Goal: Information Seeking & Learning: Check status

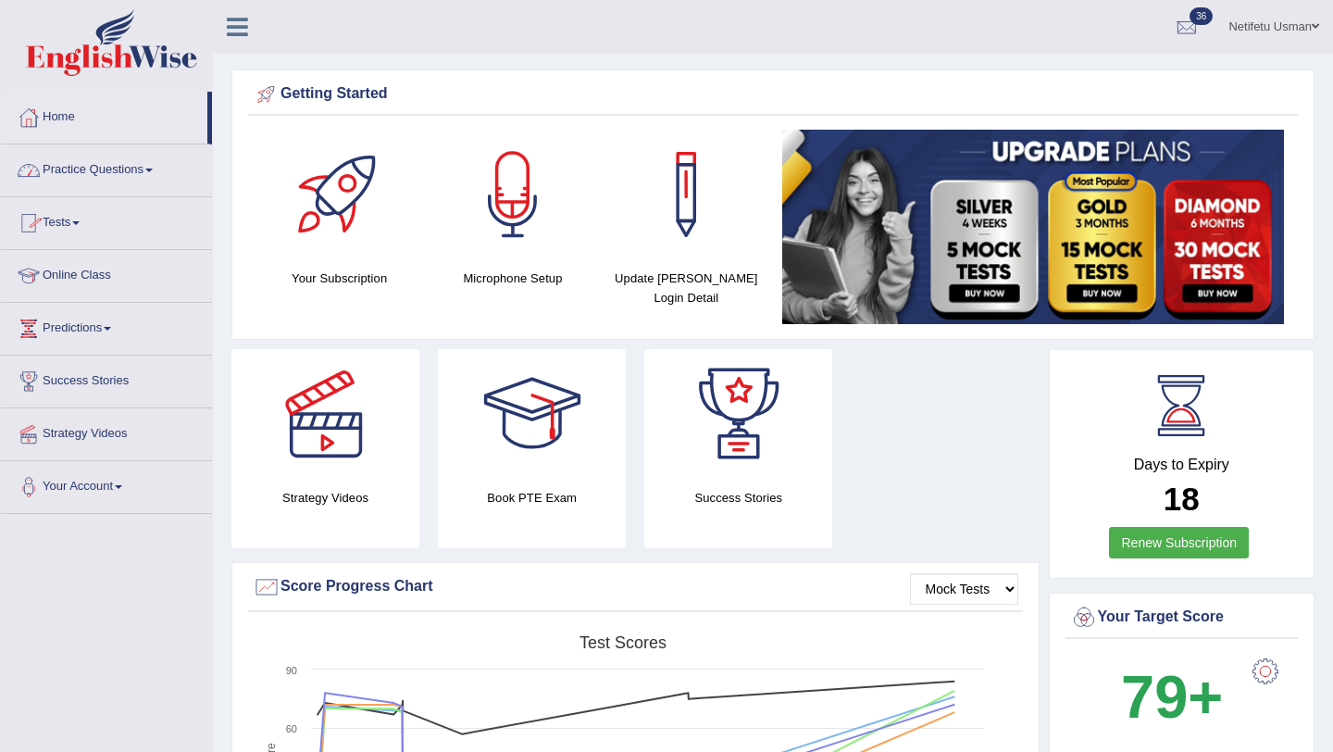
click at [134, 176] on link "Practice Questions" at bounding box center [106, 167] width 211 height 46
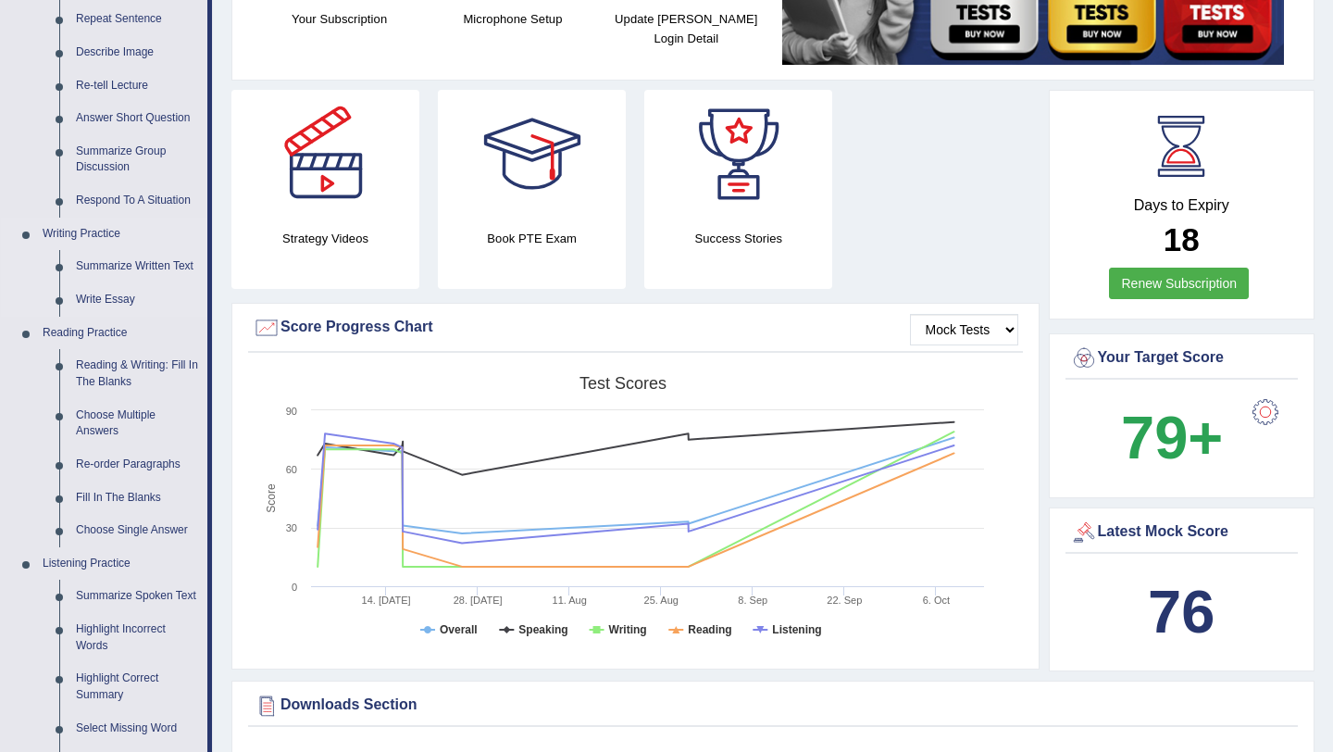
scroll to position [284, 0]
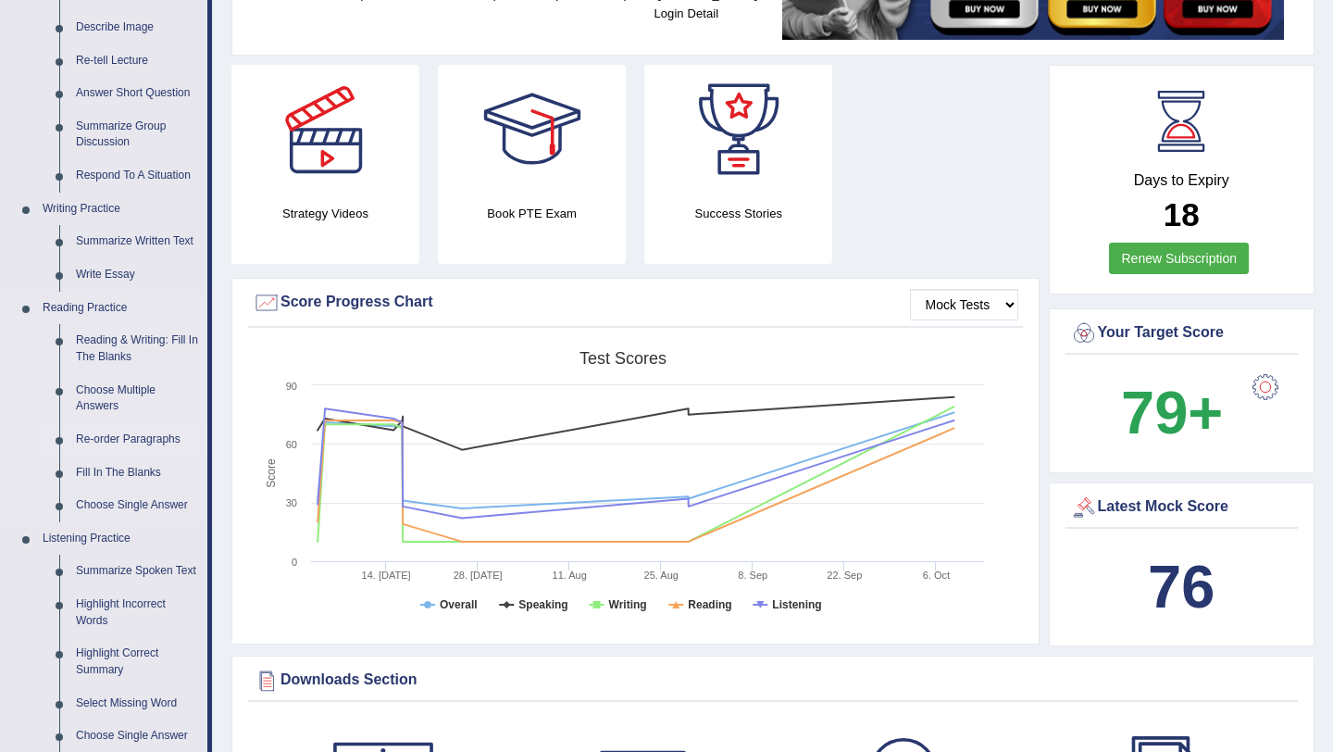
click at [121, 439] on link "Re-order Paragraphs" at bounding box center [138, 439] width 140 height 33
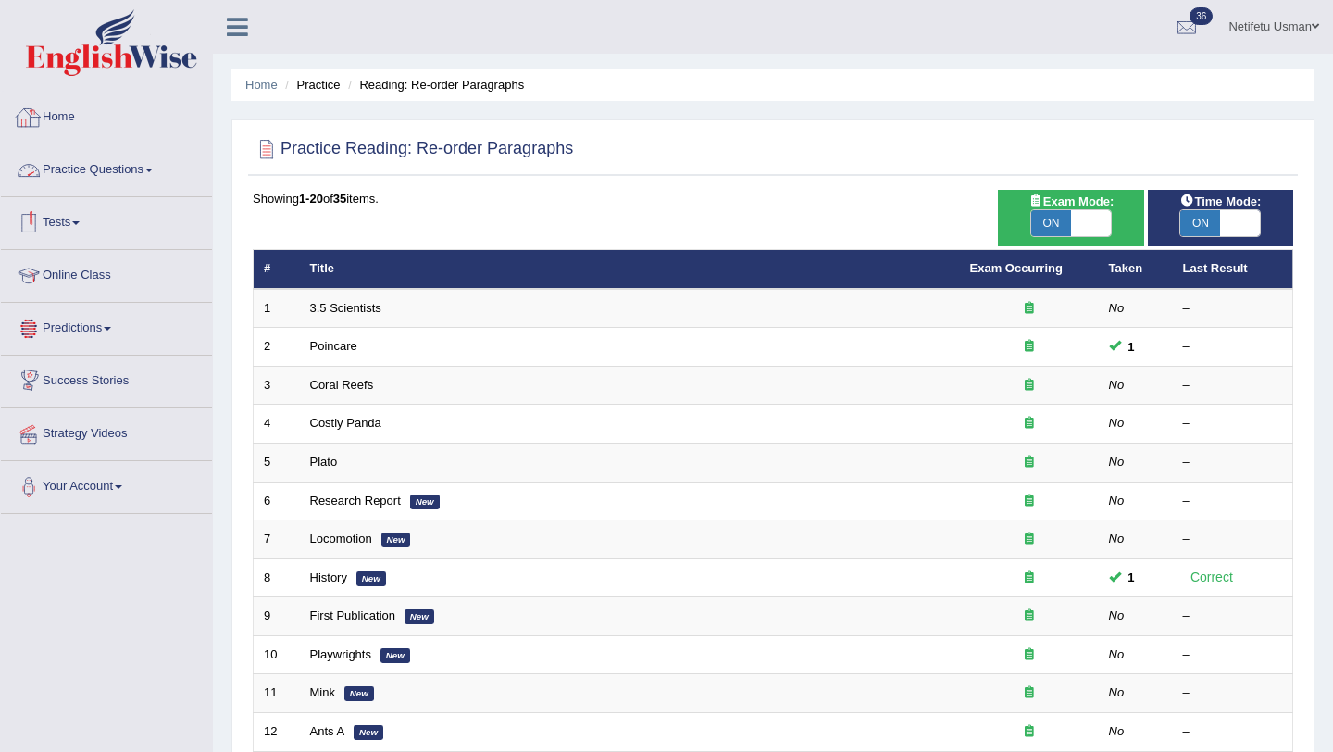
click at [62, 110] on link "Home" at bounding box center [106, 115] width 211 height 46
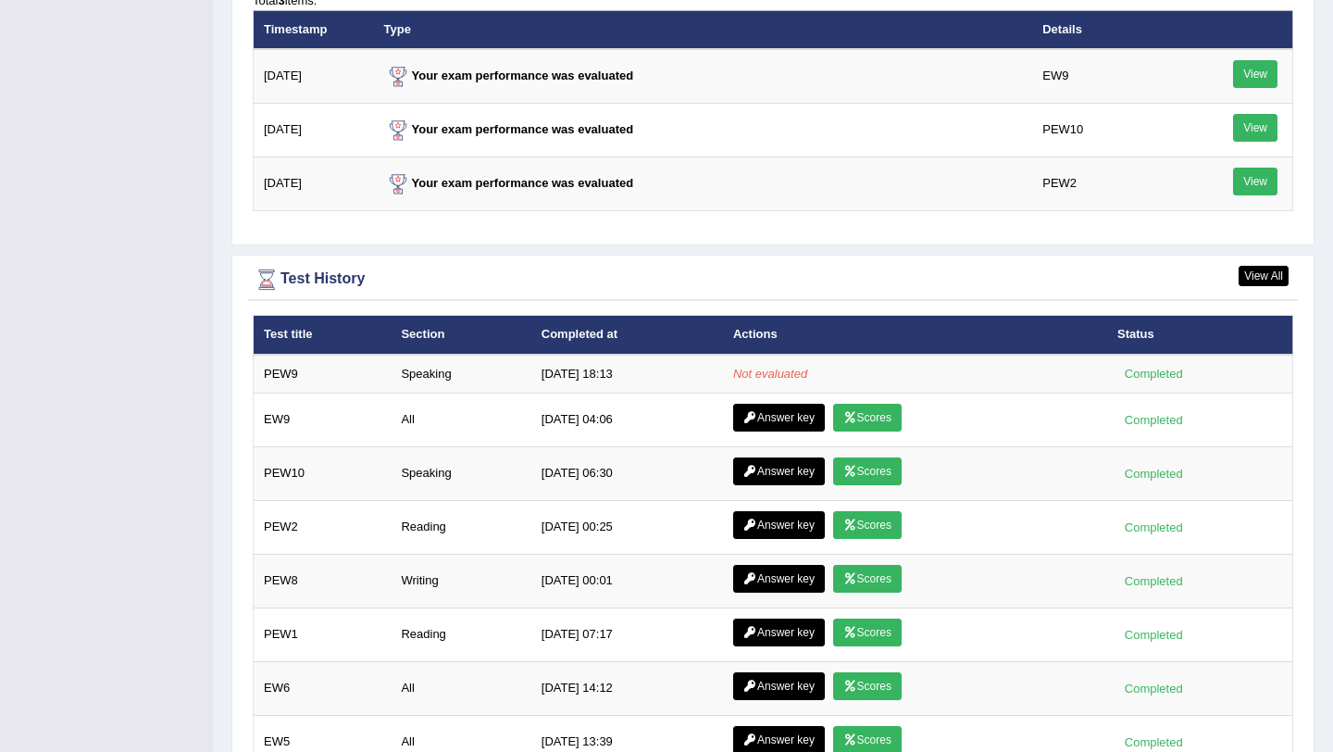
scroll to position [2338, 0]
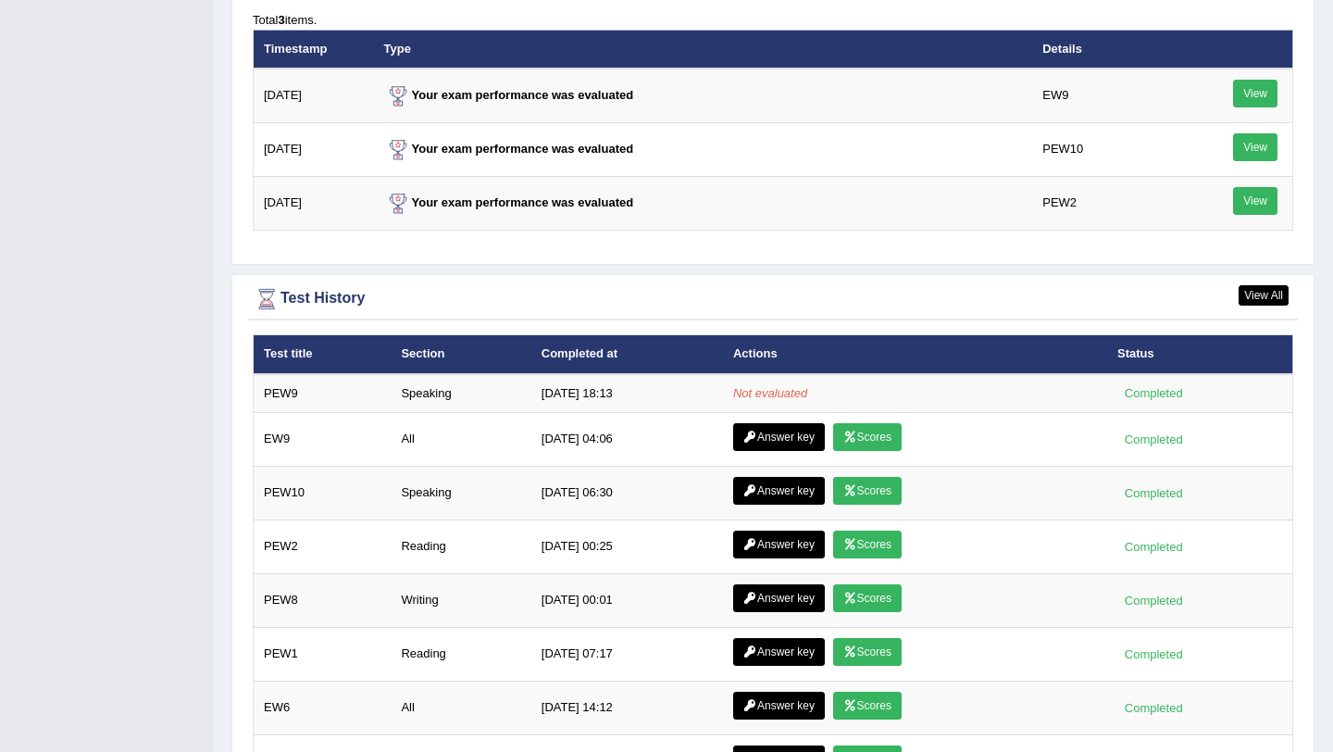
scroll to position [2314, 0]
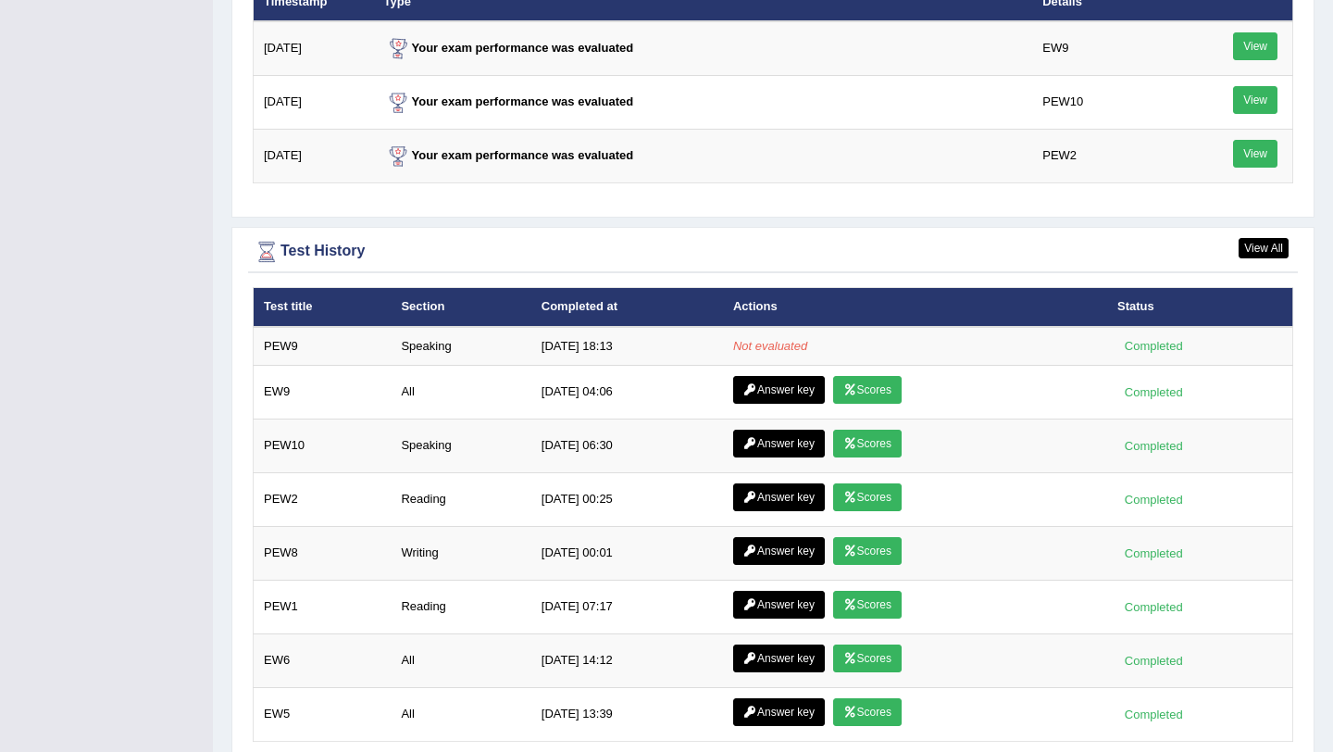
scroll to position [2439, 0]
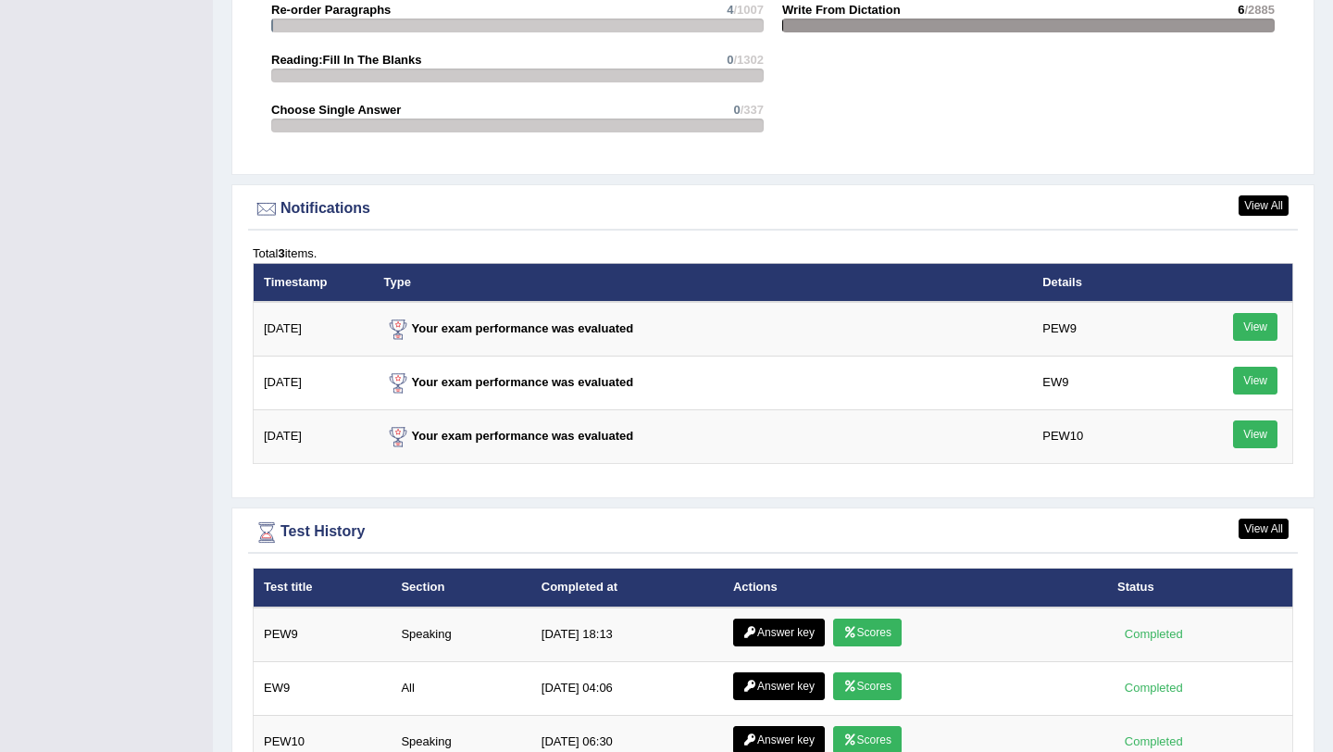
scroll to position [2455, 0]
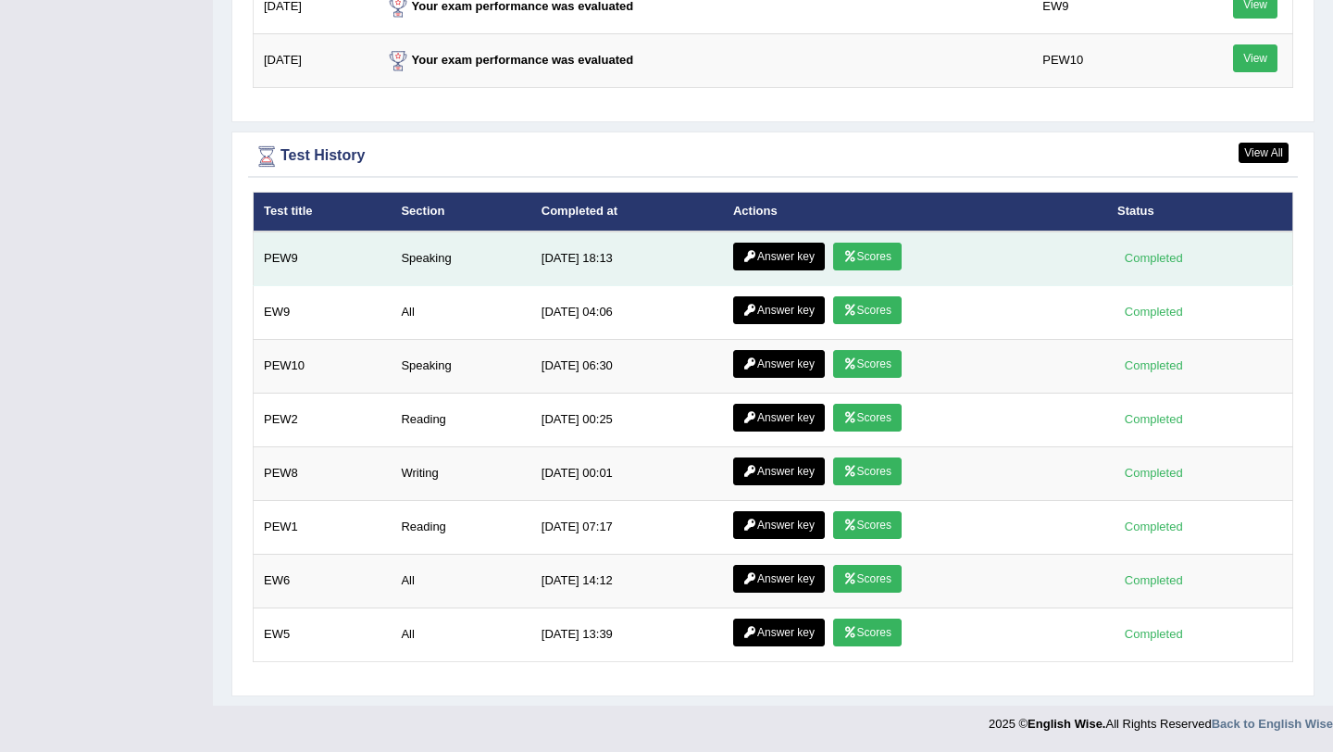
click at [864, 255] on link "Scores" at bounding box center [867, 257] width 69 height 28
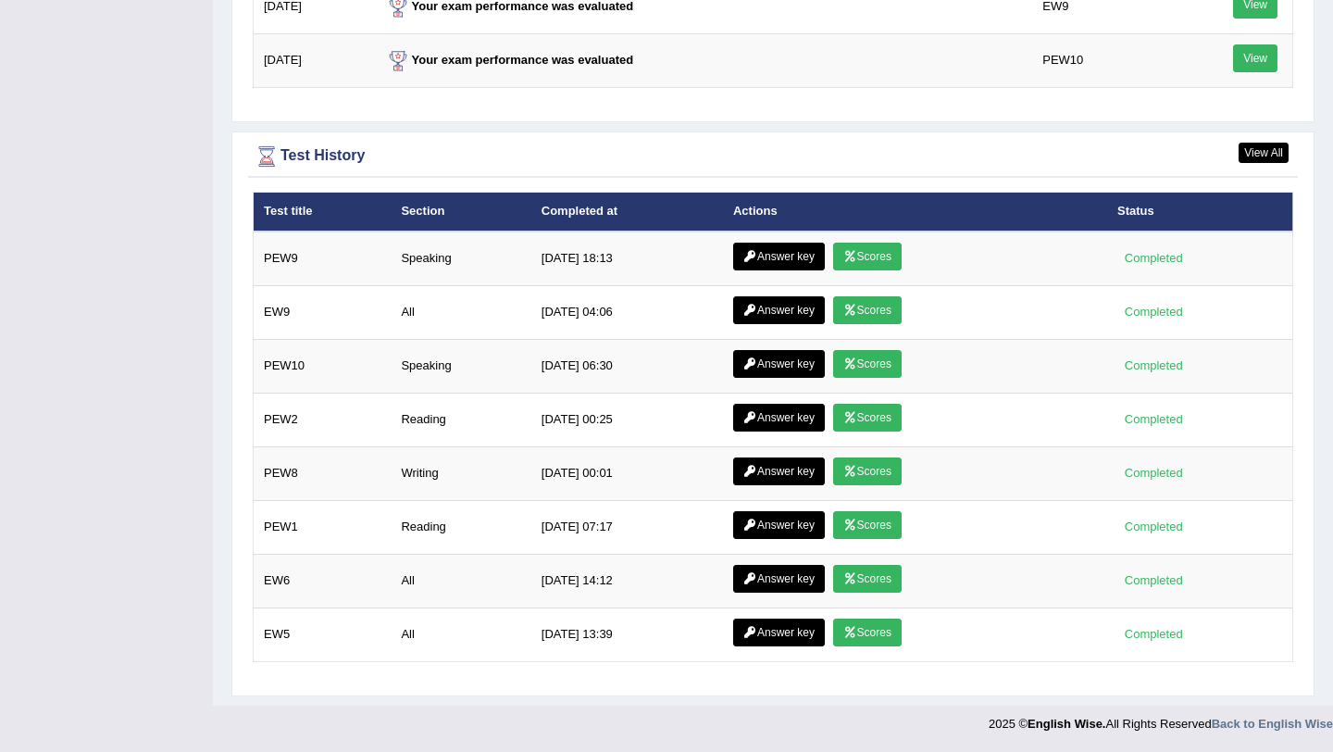
scroll to position [2455, 0]
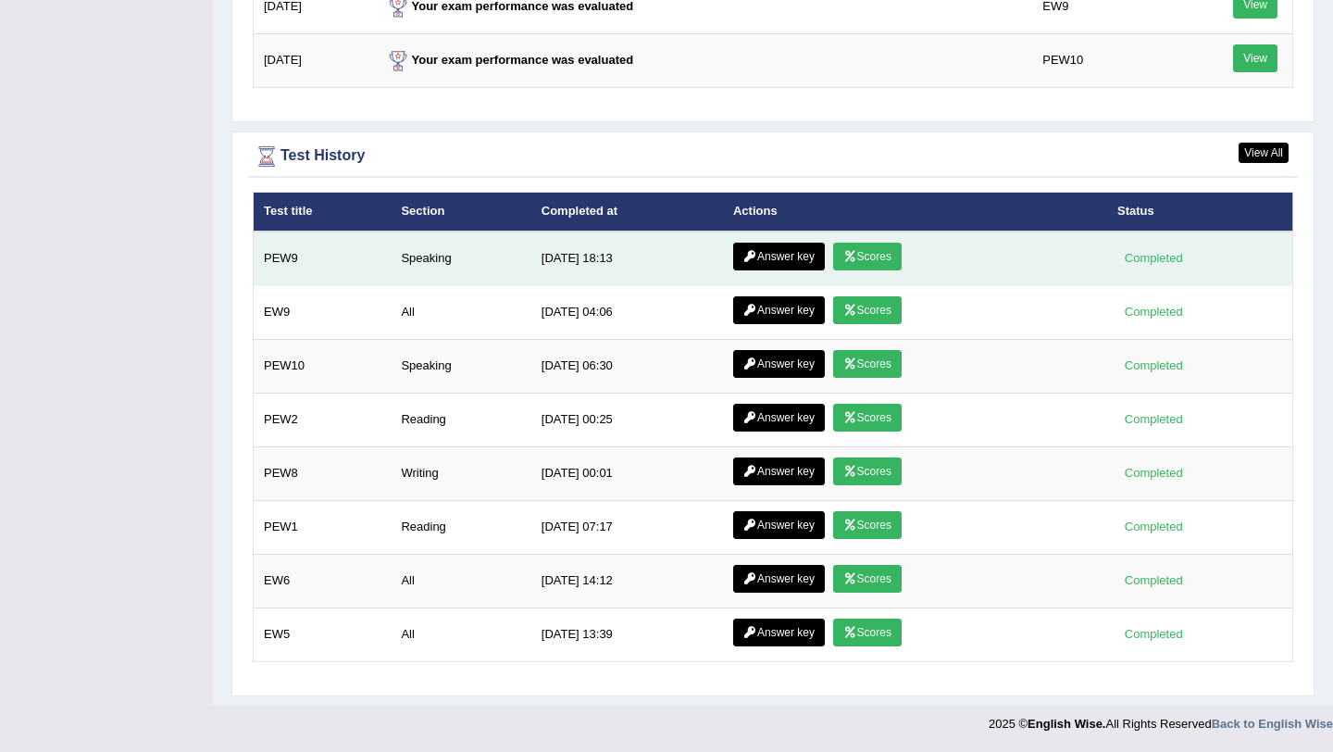
click at [782, 258] on link "Answer key" at bounding box center [779, 257] width 92 height 28
click at [775, 259] on link "Answer key" at bounding box center [779, 257] width 92 height 28
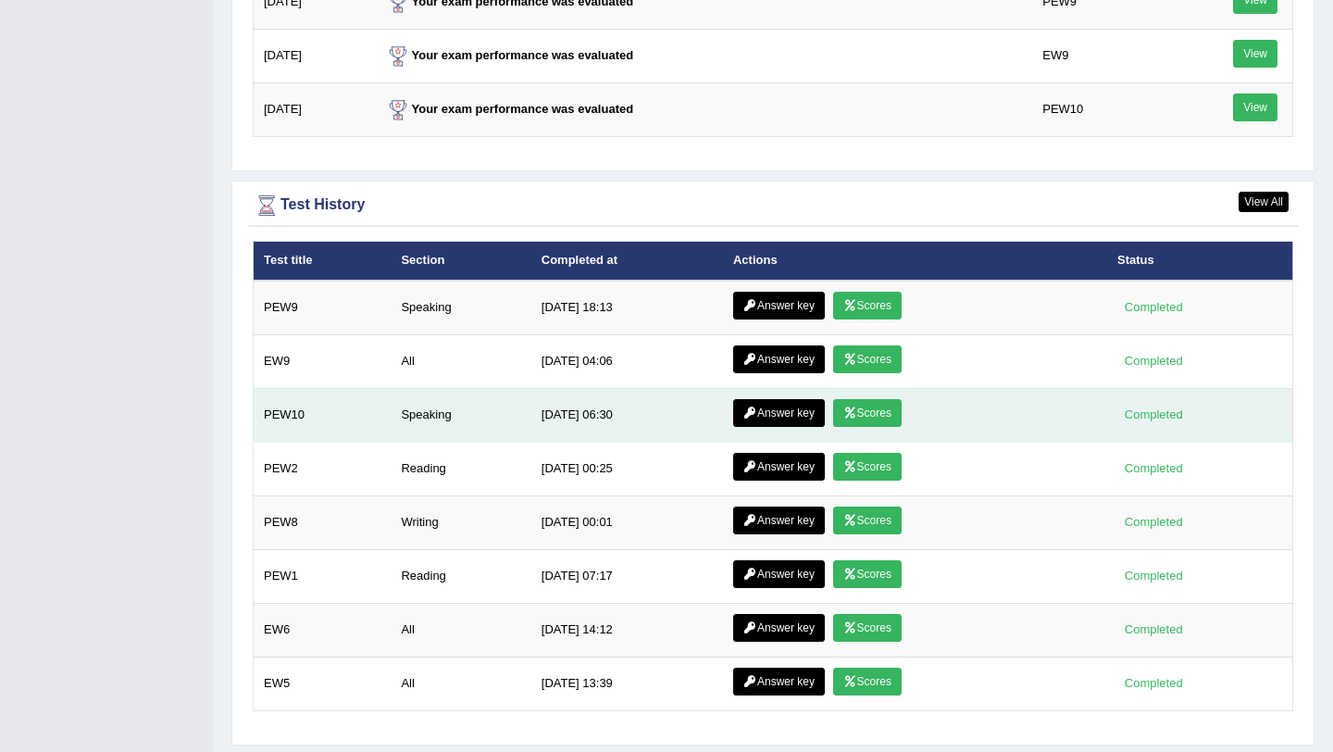
scroll to position [2402, 0]
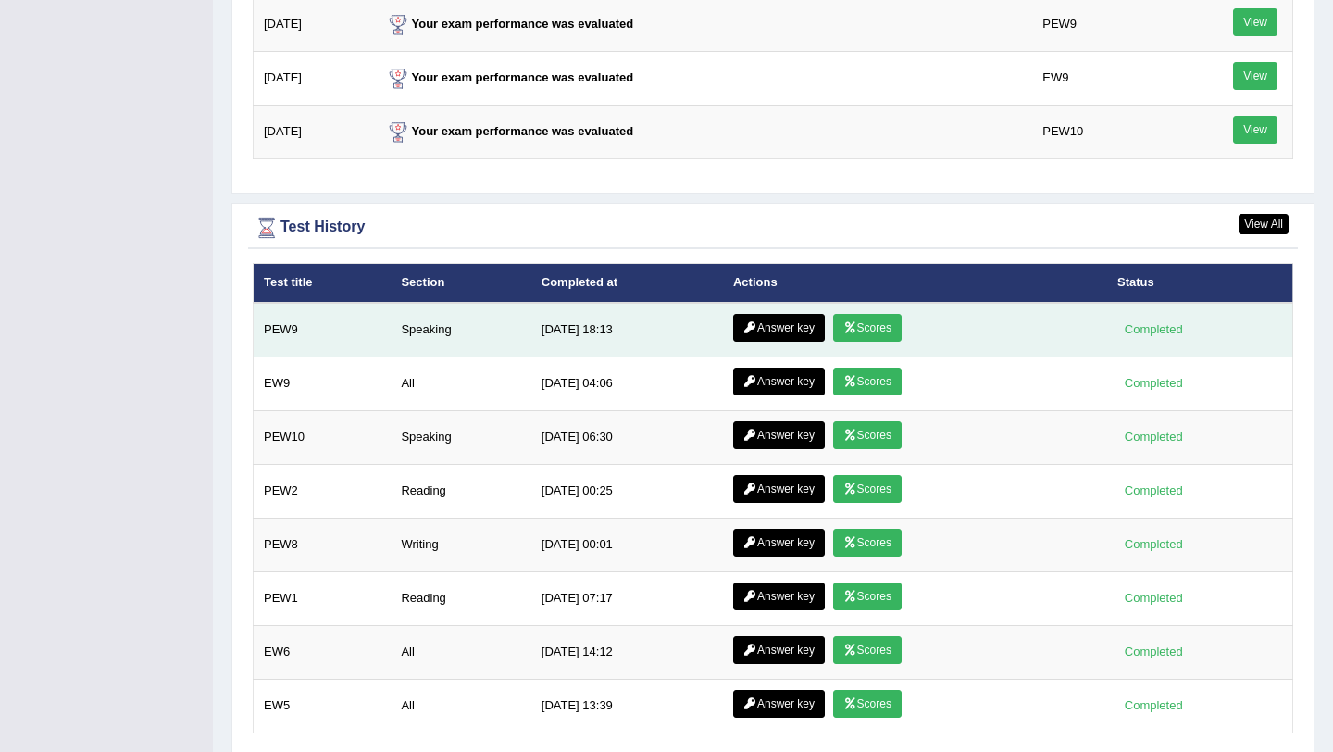
scroll to position [2382, 0]
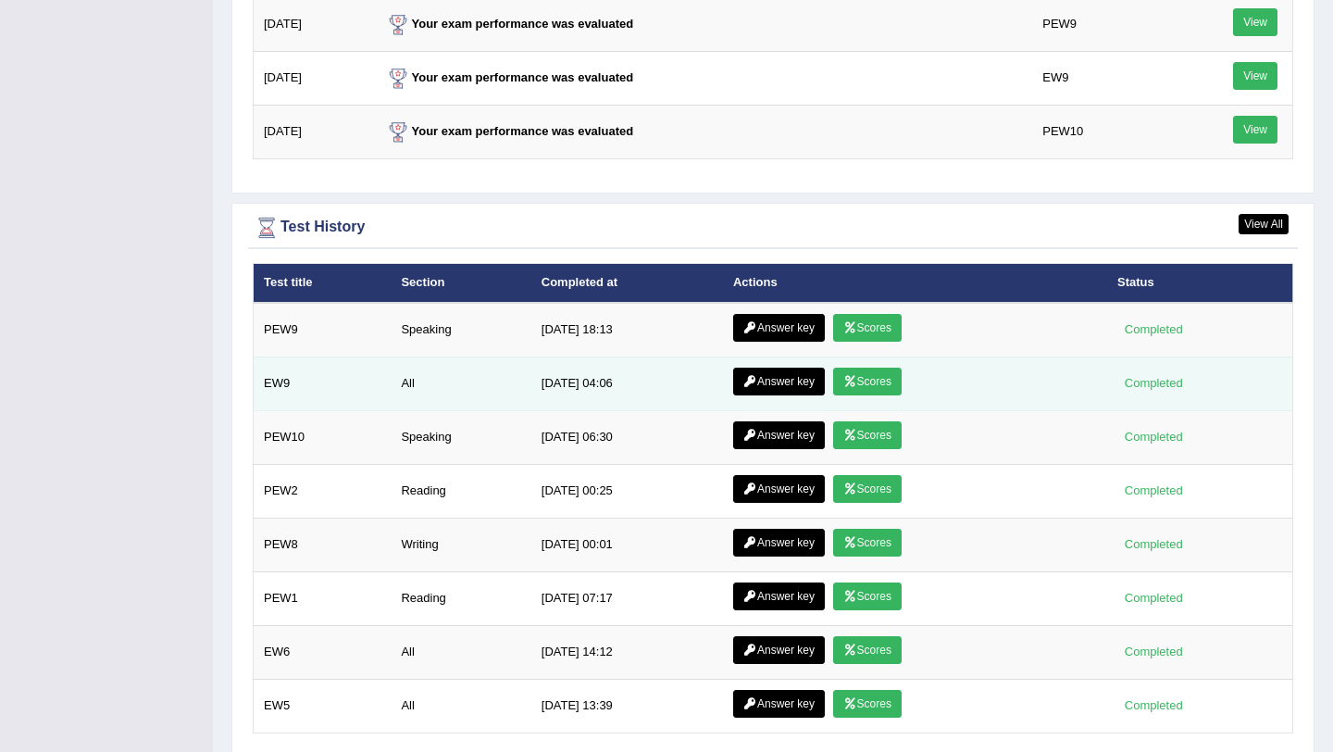
click at [879, 380] on link "Scores" at bounding box center [867, 382] width 69 height 28
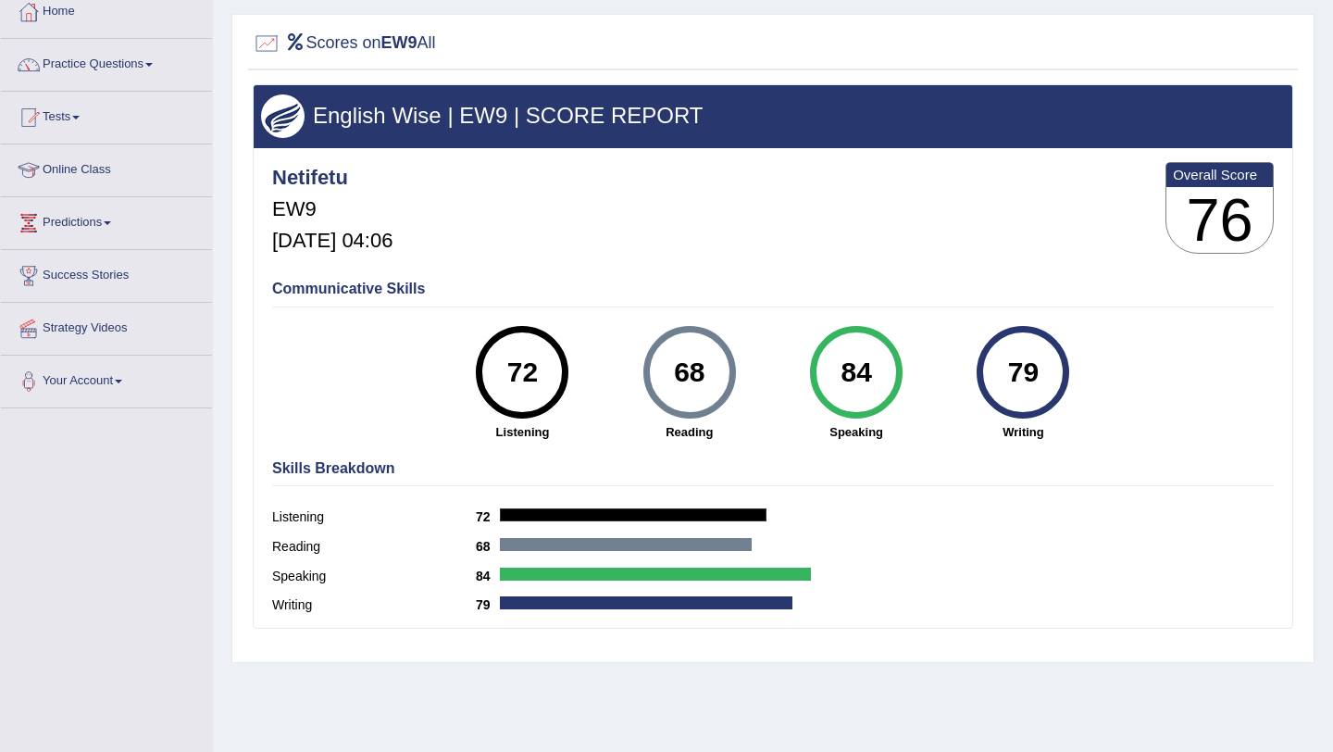
scroll to position [125, 0]
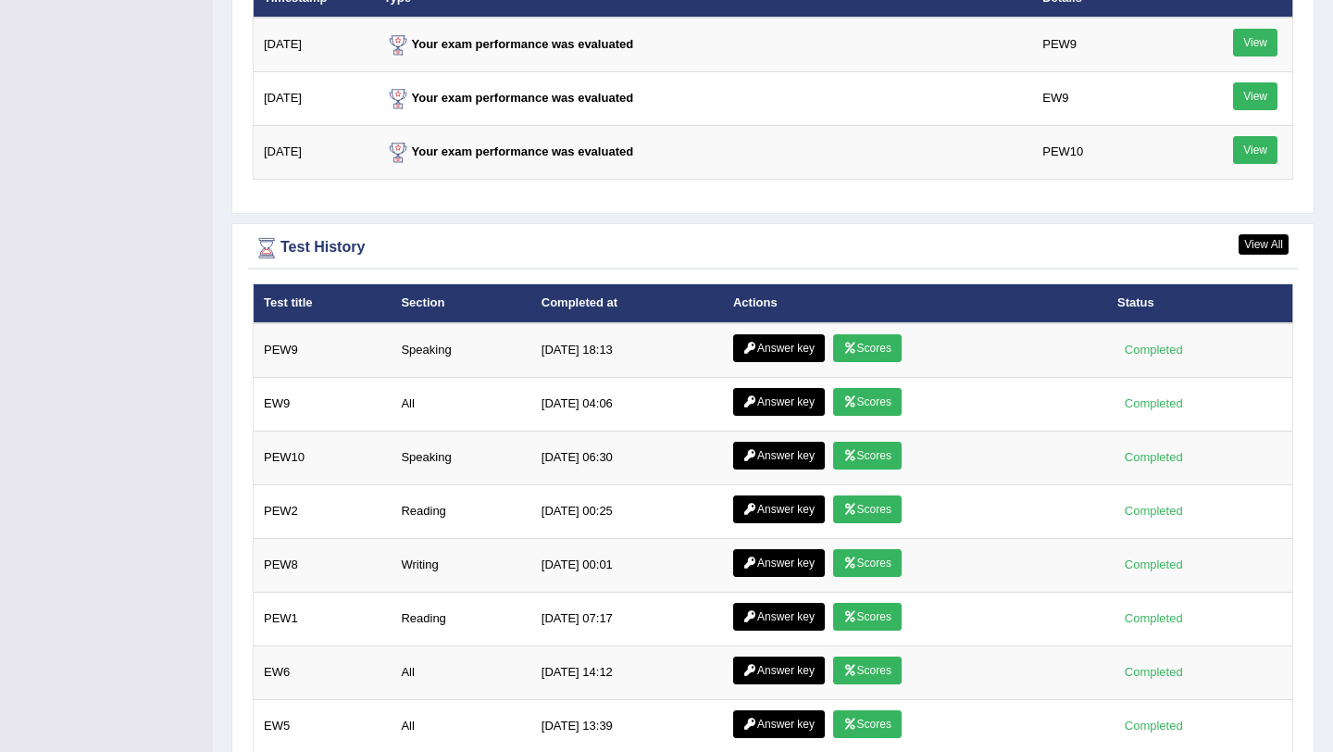
scroll to position [2362, 0]
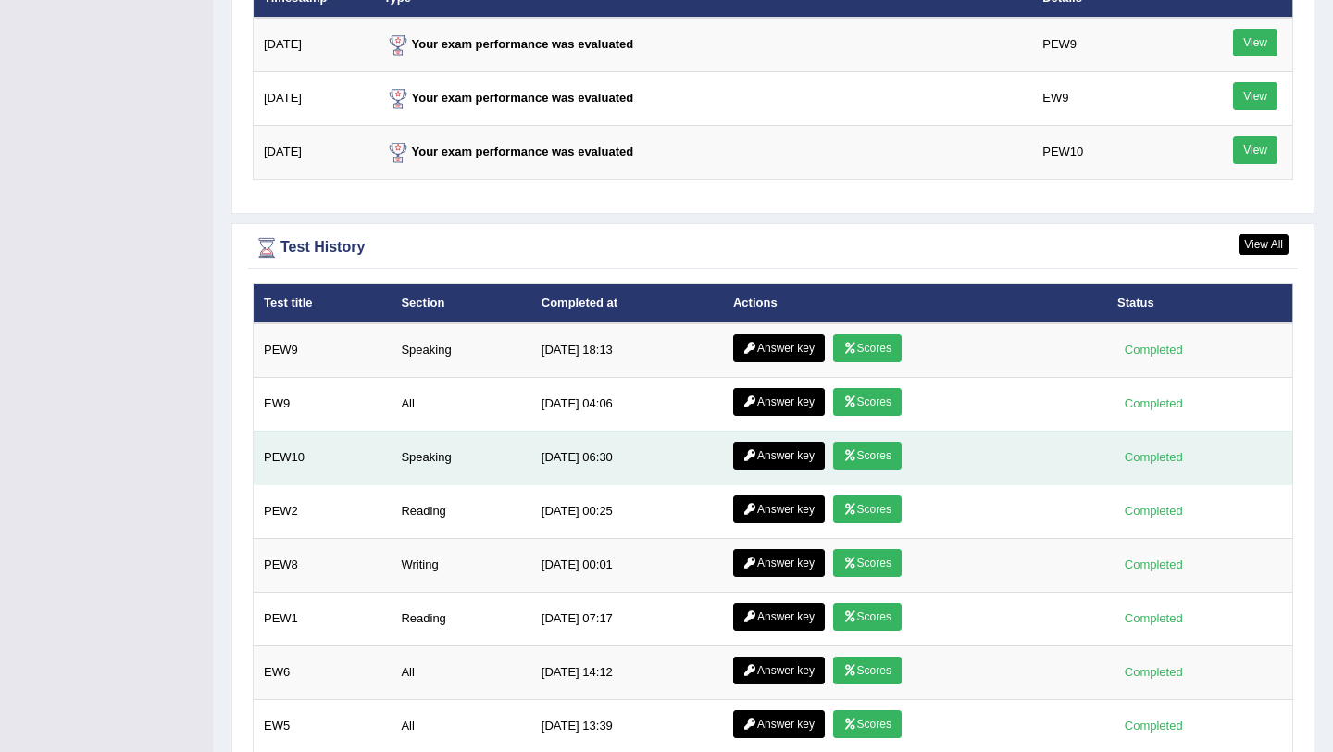
click at [882, 472] on td "Answer key Scores" at bounding box center [915, 457] width 384 height 54
click at [877, 455] on link "Scores" at bounding box center [867, 456] width 69 height 28
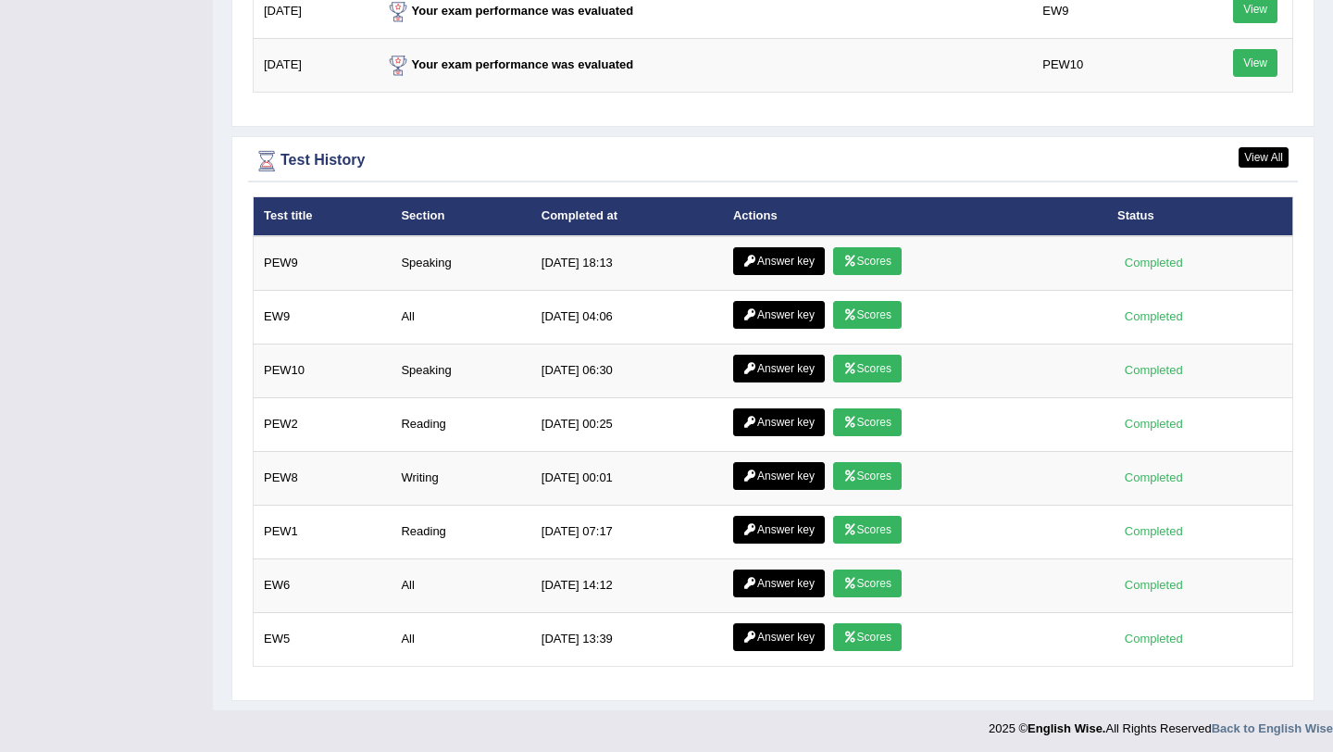
scroll to position [2455, 0]
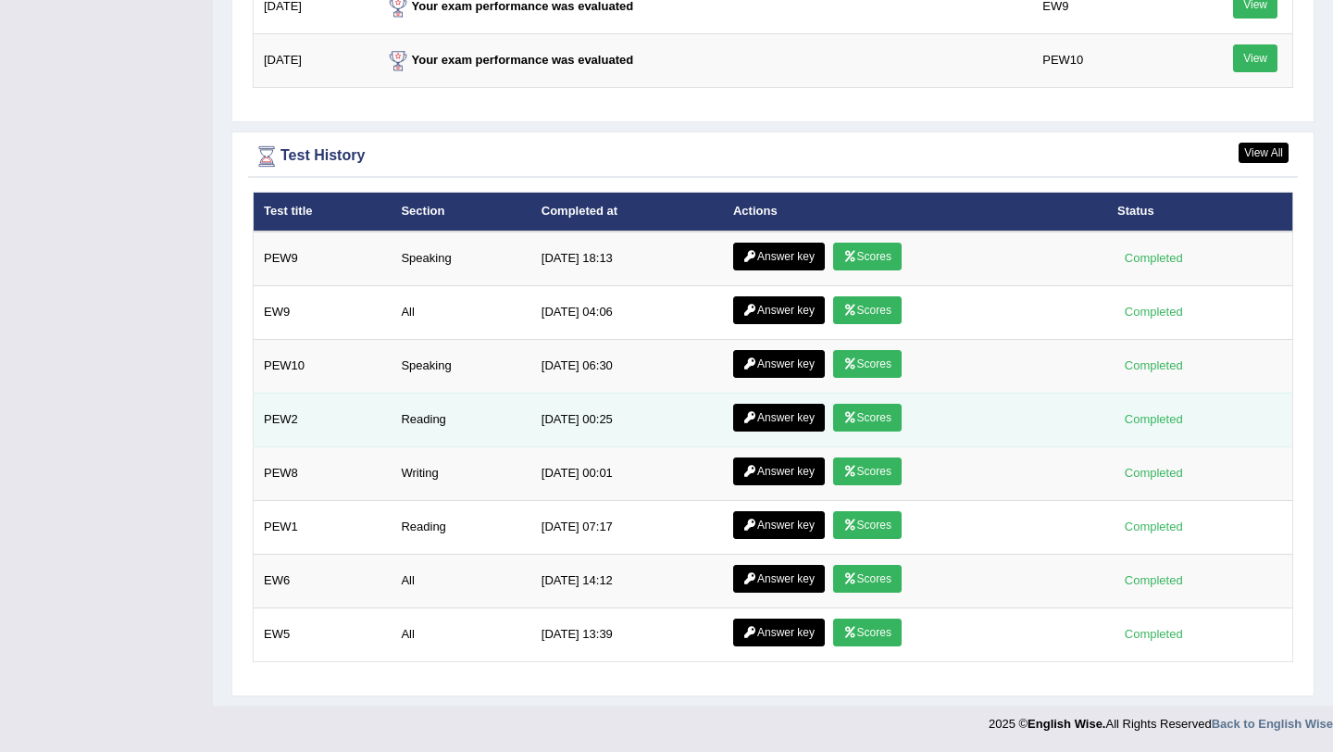
click at [883, 410] on link "Scores" at bounding box center [867, 418] width 69 height 28
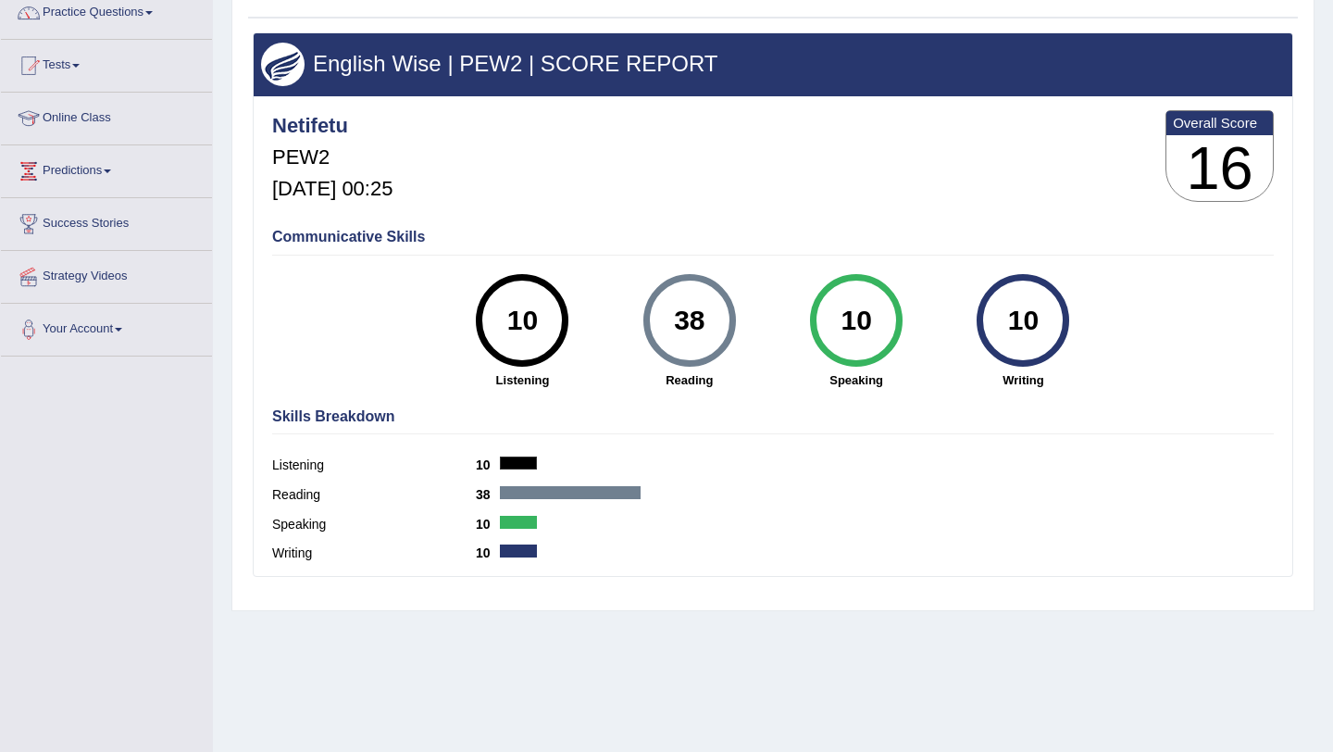
scroll to position [220, 0]
